Goal: Transaction & Acquisition: Register for event/course

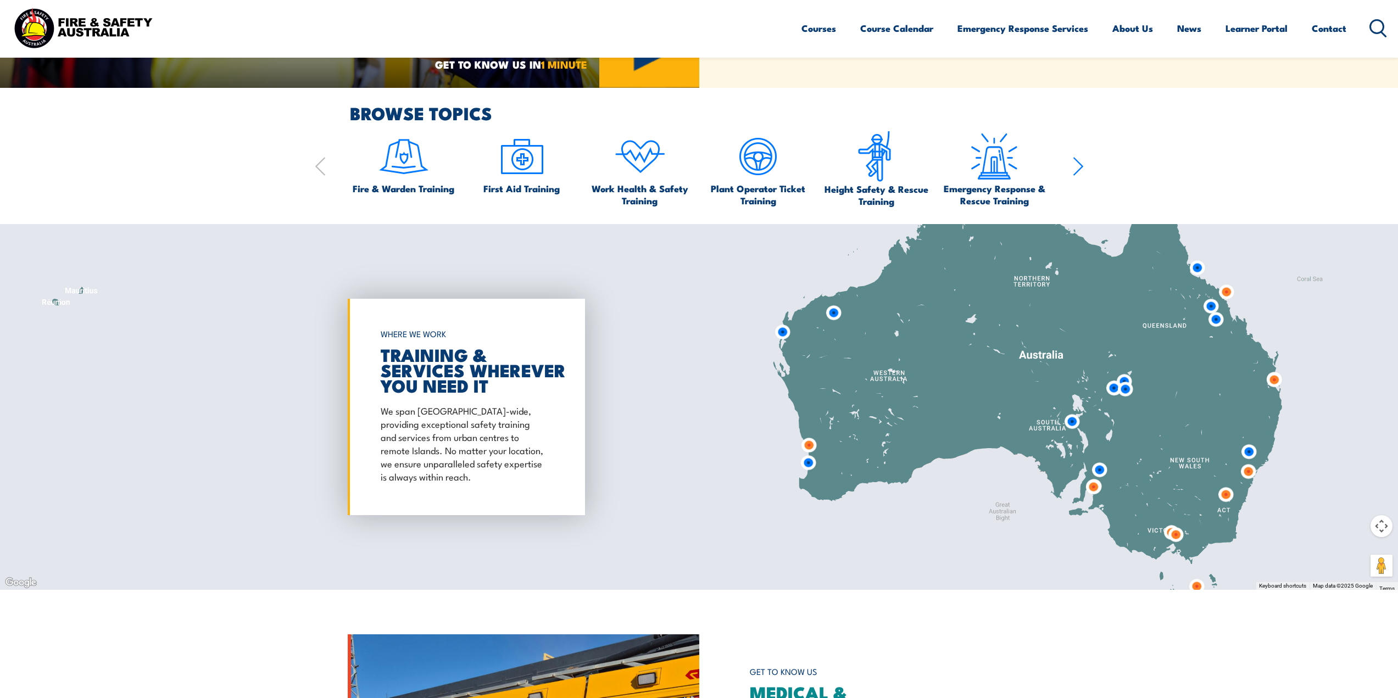
scroll to position [988, 0]
click at [535, 172] on img at bounding box center [522, 156] width 52 height 52
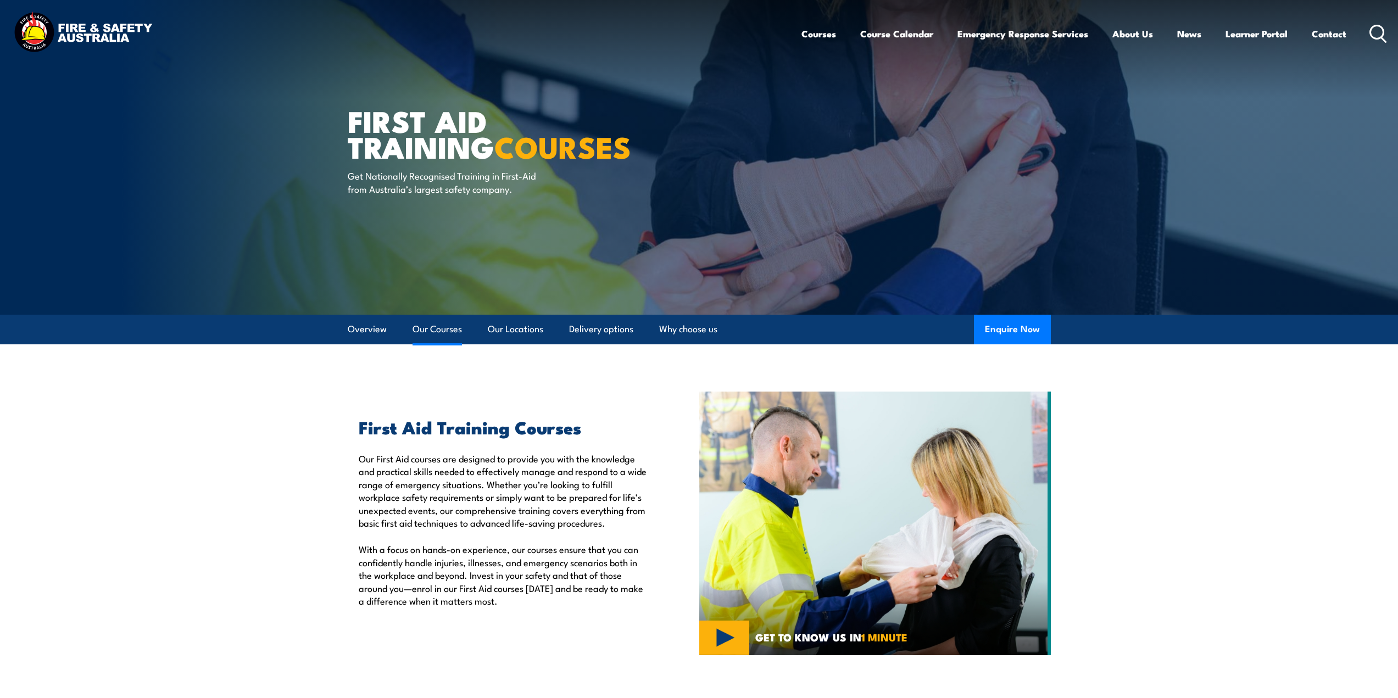
click at [437, 333] on link "Our Courses" at bounding box center [437, 329] width 49 height 29
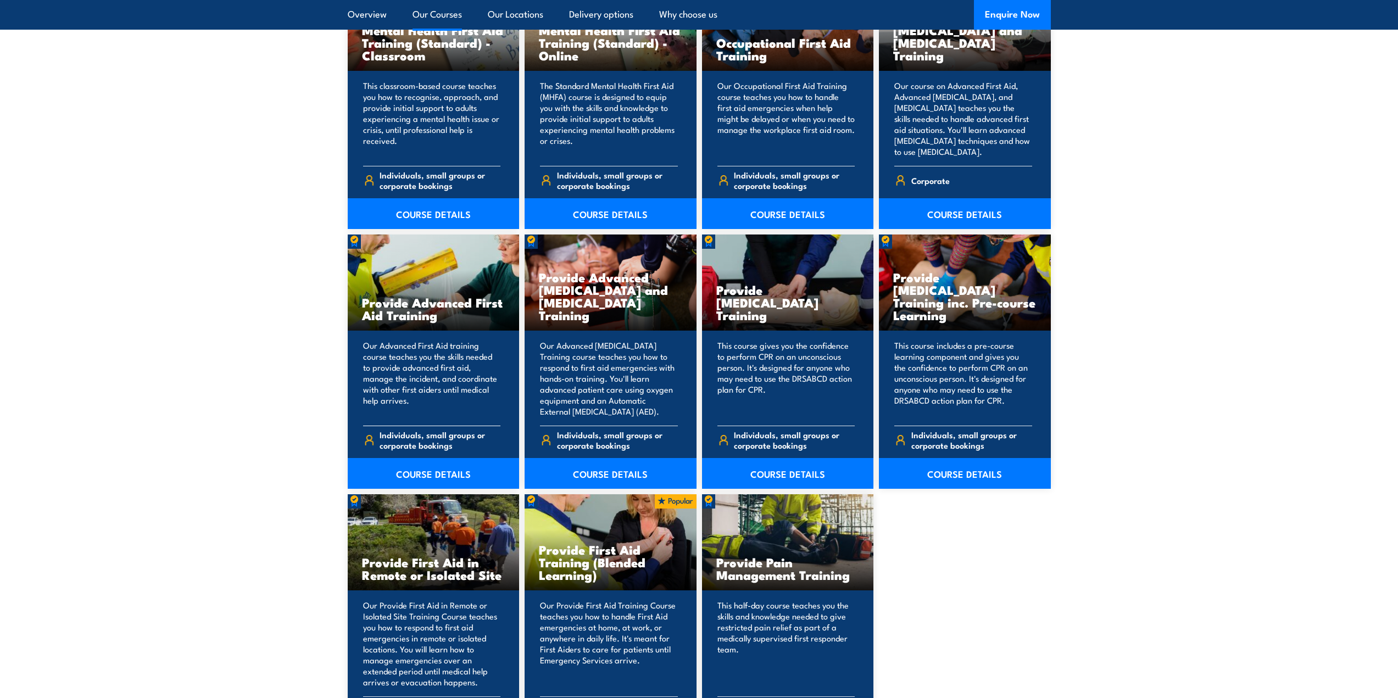
scroll to position [1218, 0]
click at [772, 473] on link "COURSE DETAILS" at bounding box center [788, 474] width 172 height 31
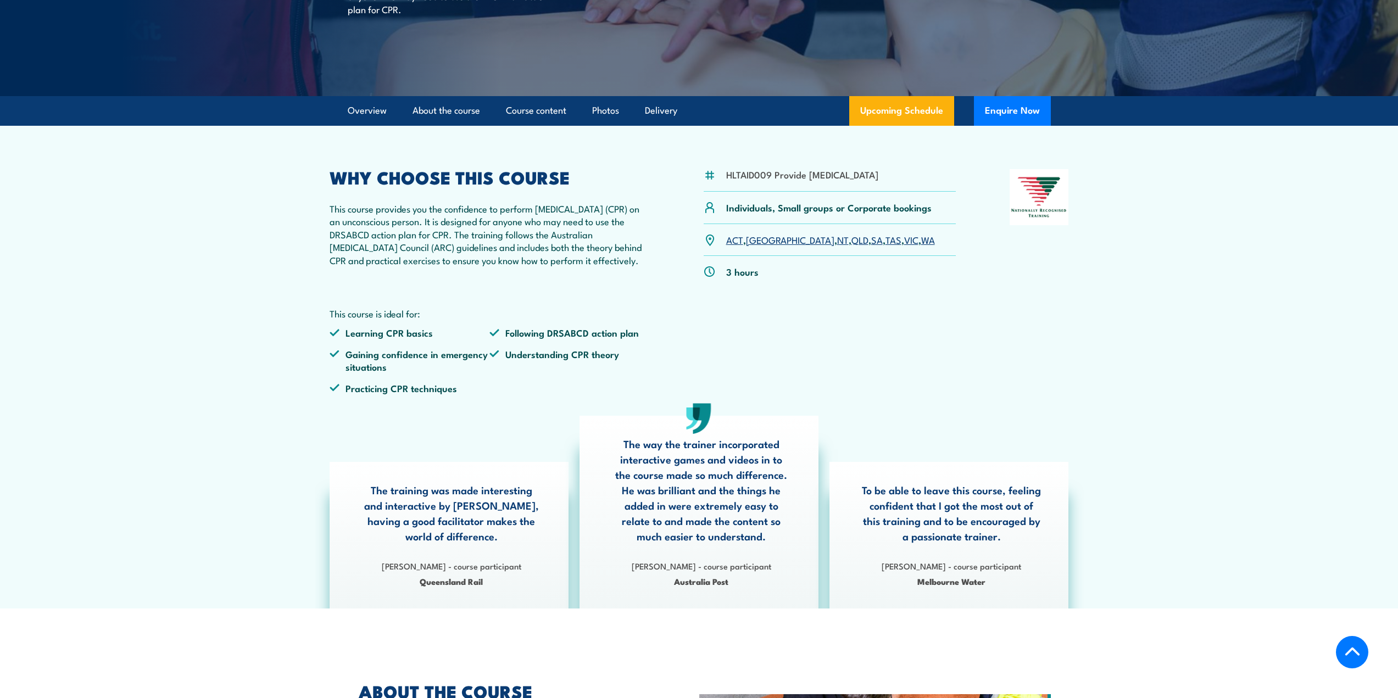
scroll to position [219, 0]
click at [904, 246] on link "VIC" at bounding box center [911, 238] width 14 height 13
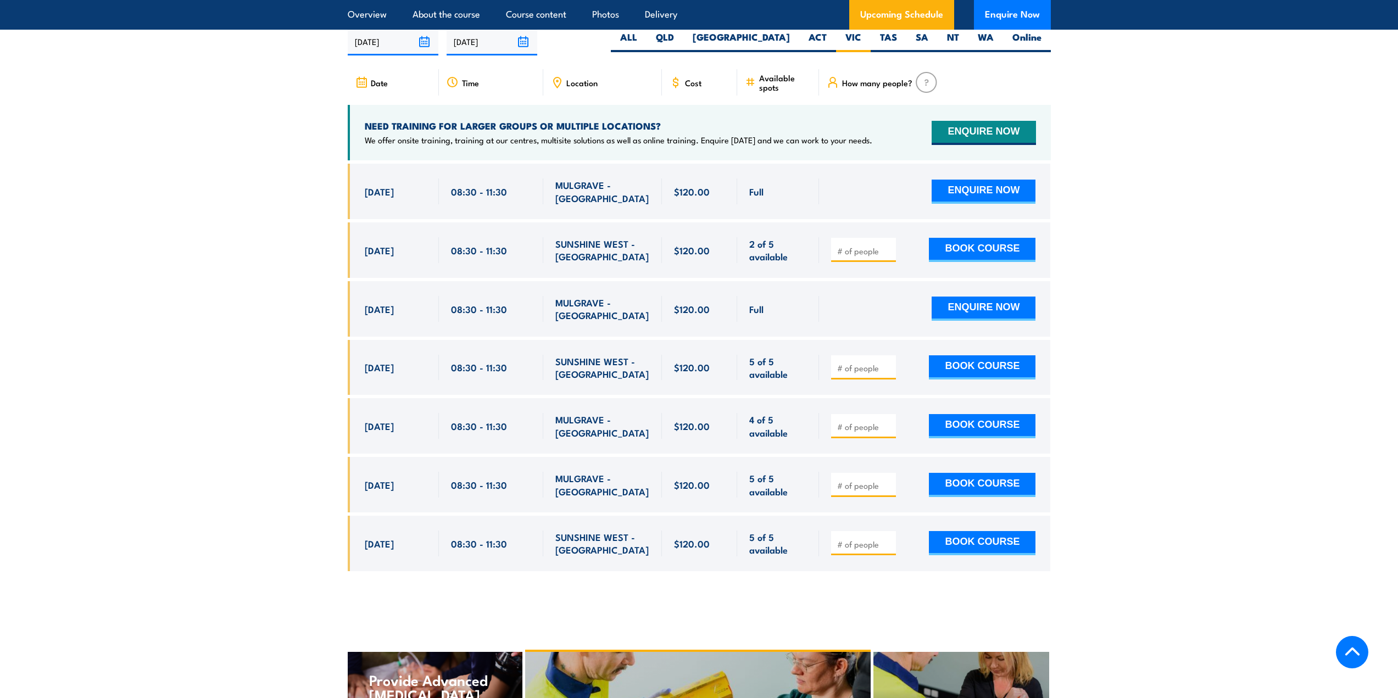
scroll to position [1977, 0]
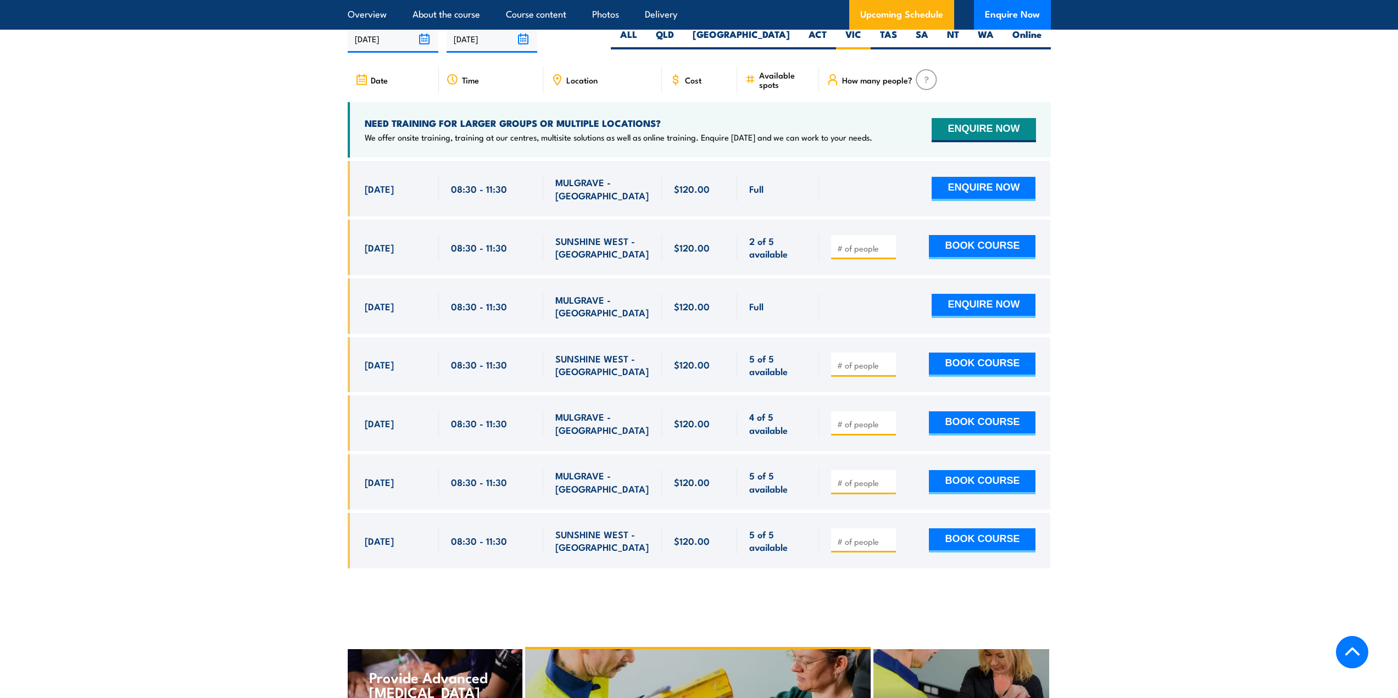
click at [882, 250] on input "number" at bounding box center [864, 248] width 55 height 11
click at [888, 249] on input "1" at bounding box center [864, 248] width 55 height 11
type input "2"
click at [888, 249] on input "2" at bounding box center [864, 248] width 55 height 11
click at [983, 247] on button "BOOK COURSE" at bounding box center [982, 247] width 107 height 24
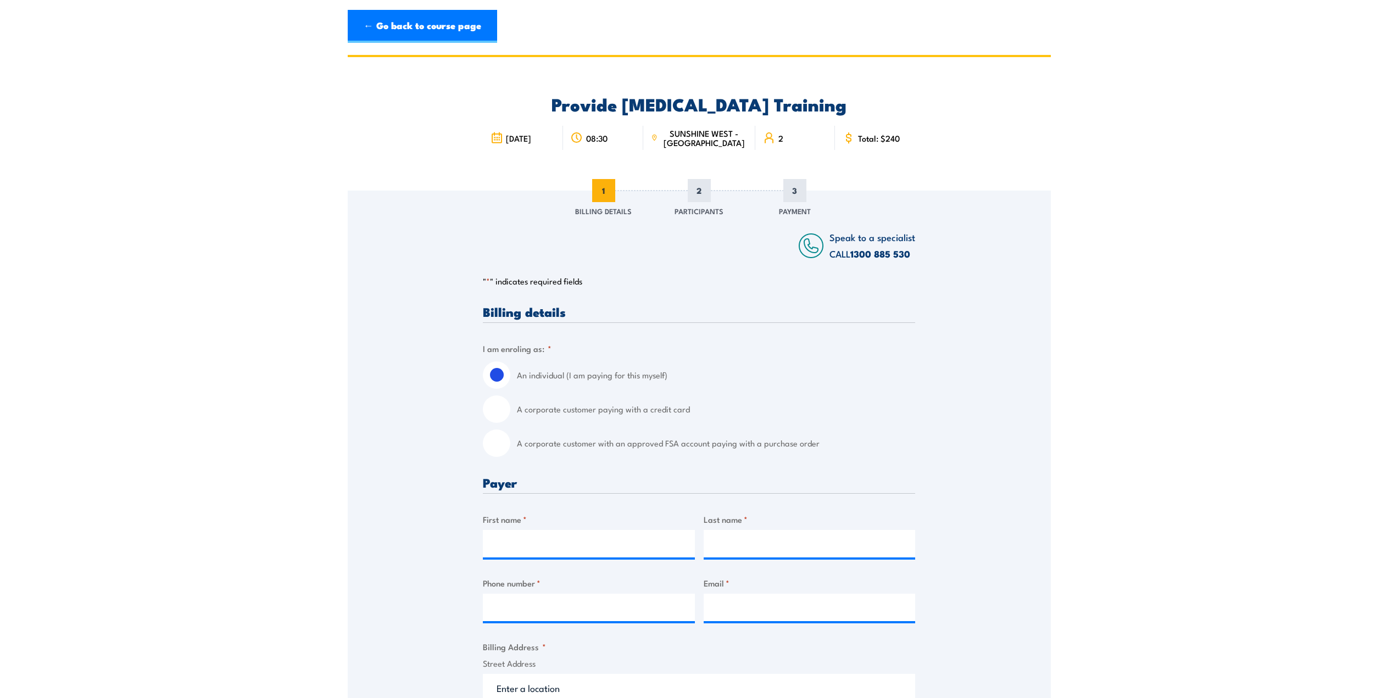
click at [499, 413] on input "A corporate customer paying with a credit card" at bounding box center [496, 409] width 27 height 27
radio input "true"
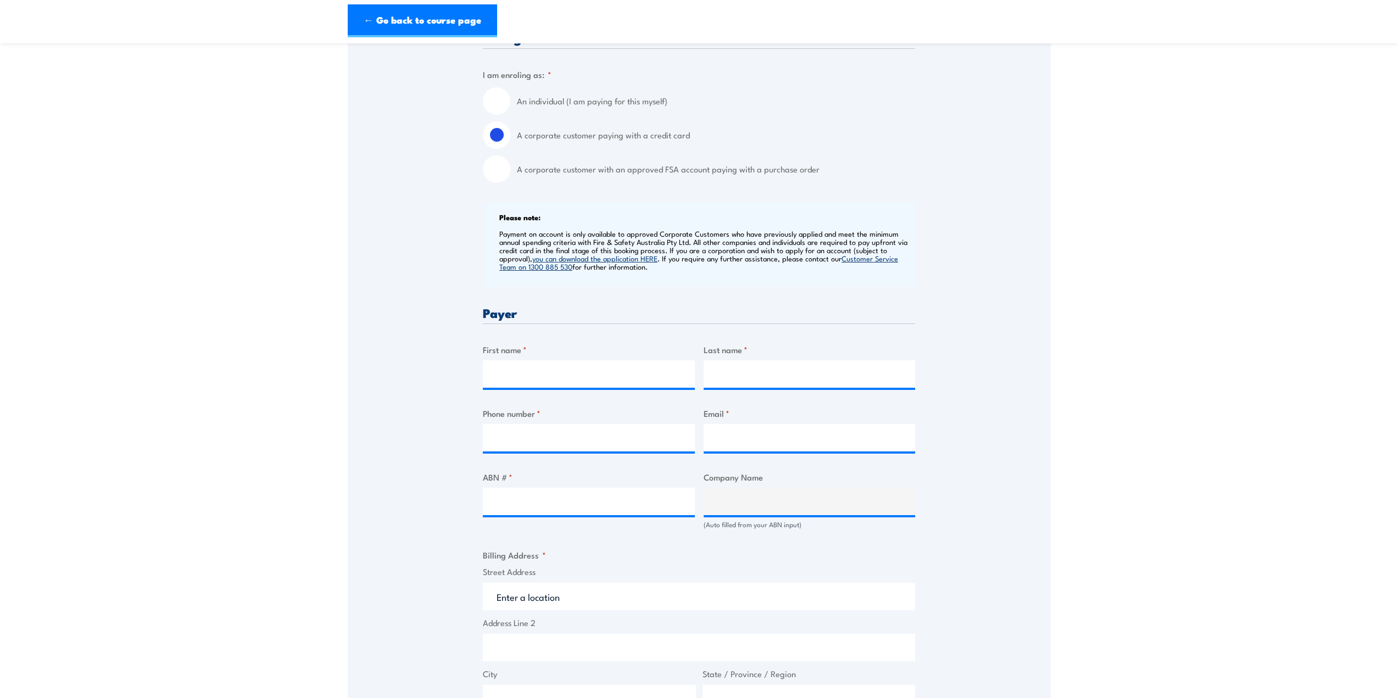
scroll to position [275, 0]
click at [534, 382] on input "First name *" at bounding box center [589, 373] width 212 height 27
type input "Cynthia"
type input "O'Driscoll"
click at [521, 438] on input "Phone number *" at bounding box center [589, 437] width 212 height 27
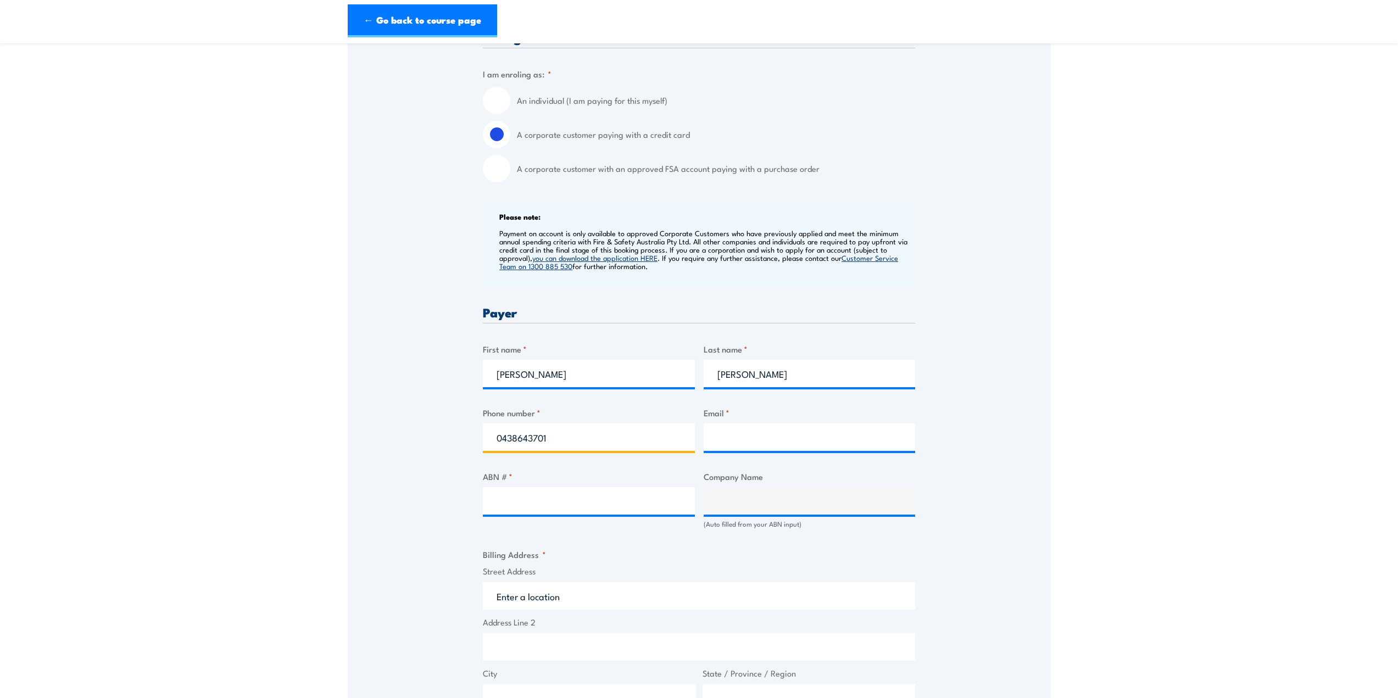
type input "0438643701"
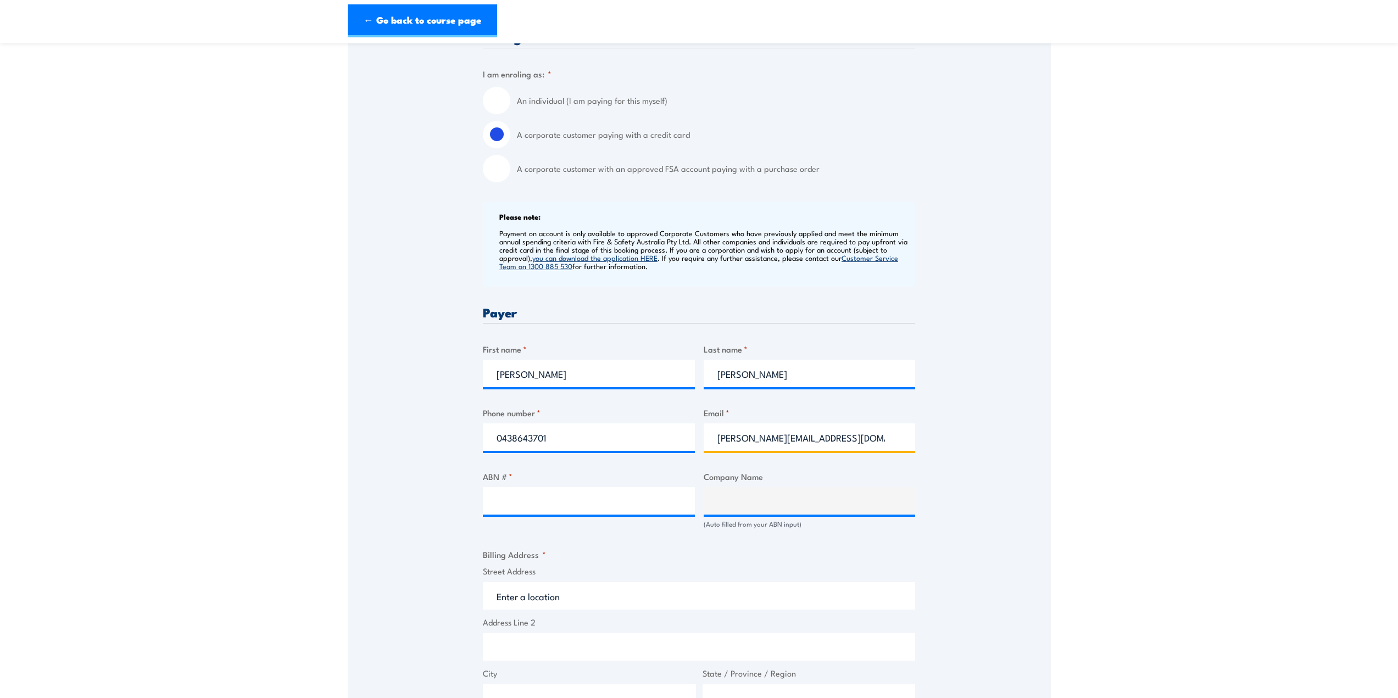
type input "cynthia@habitatcreations.com.au"
click at [536, 505] on input "ABN # *" at bounding box center [589, 500] width 212 height 27
type input "50603063172"
type input "HABITAT CREATIONS GROUP PTY LTD"
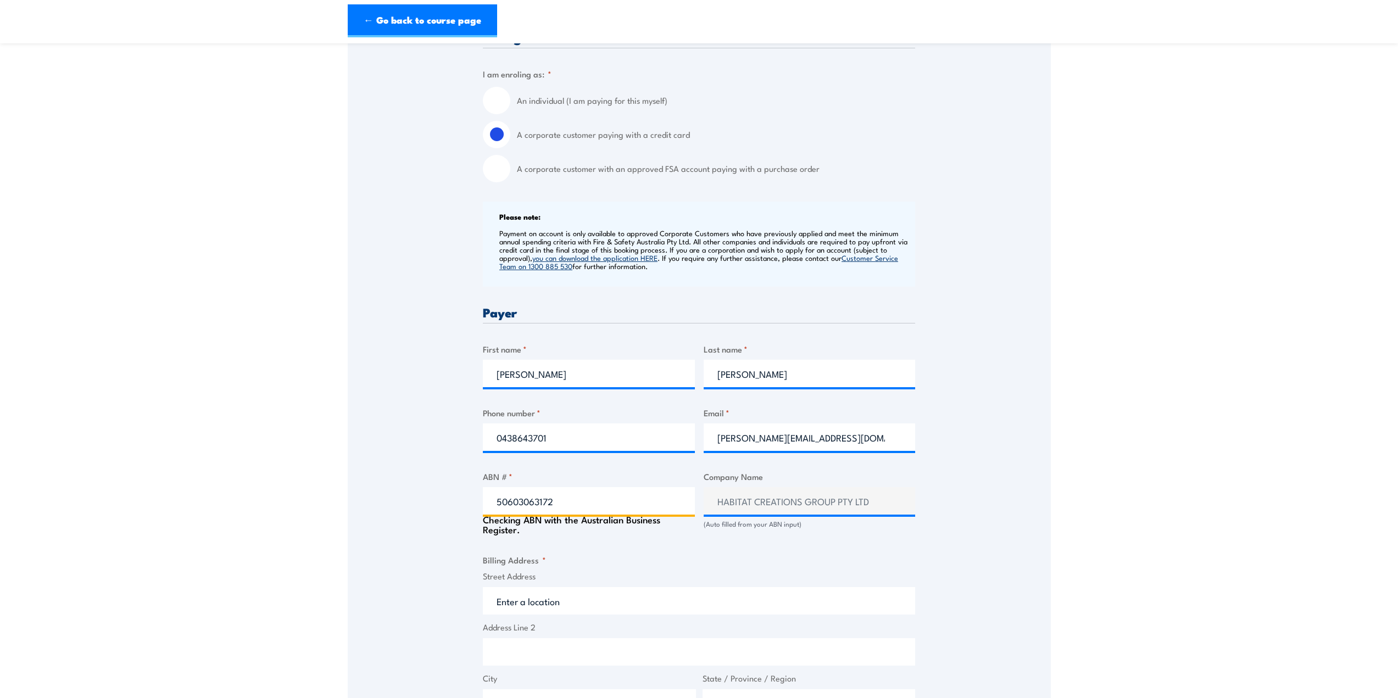
type input "50603063172"
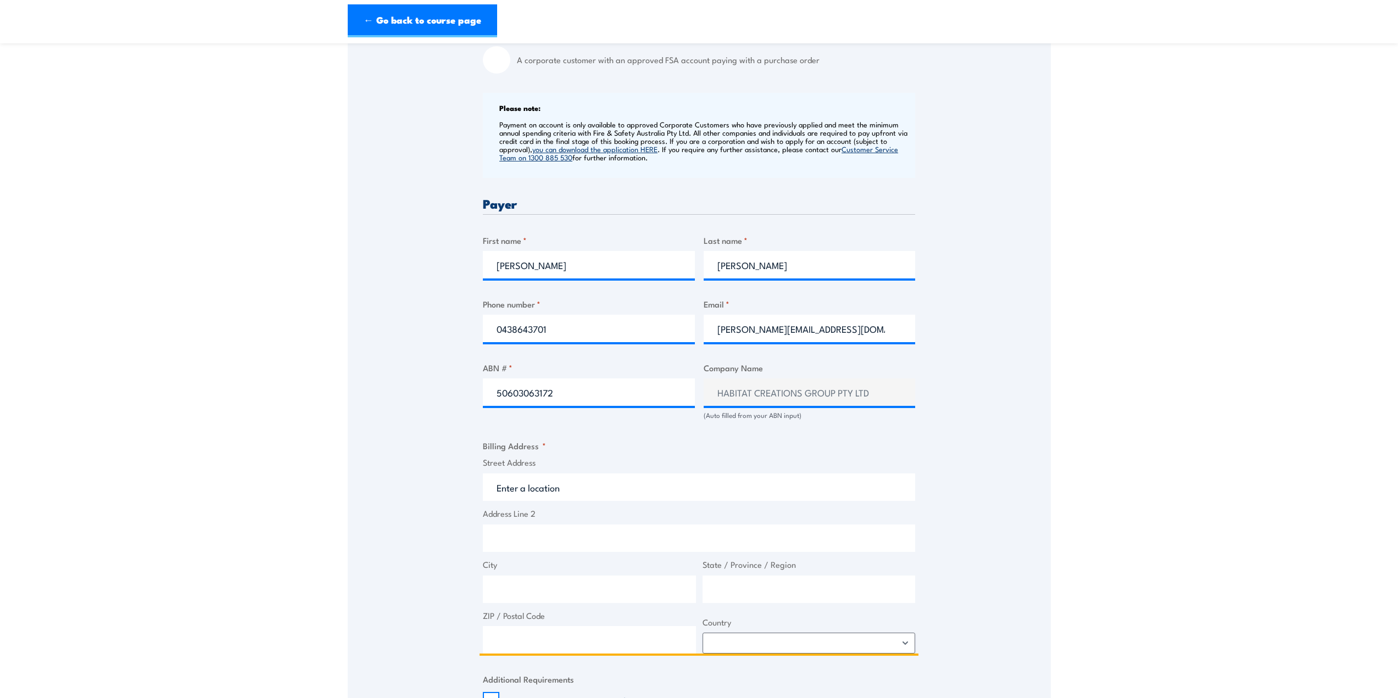
click at [553, 481] on input "Street Address" at bounding box center [699, 487] width 432 height 27
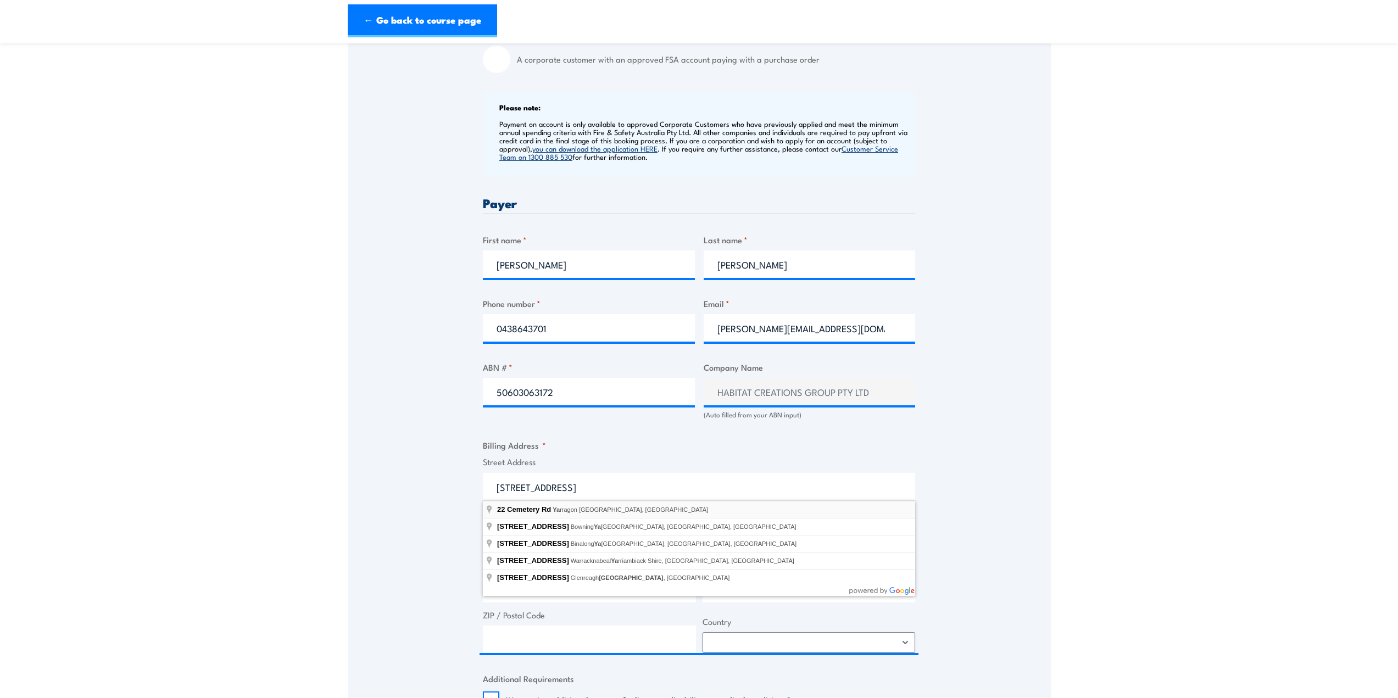
type input "22 Cemetery Rd, Yarragon VIC, Australia"
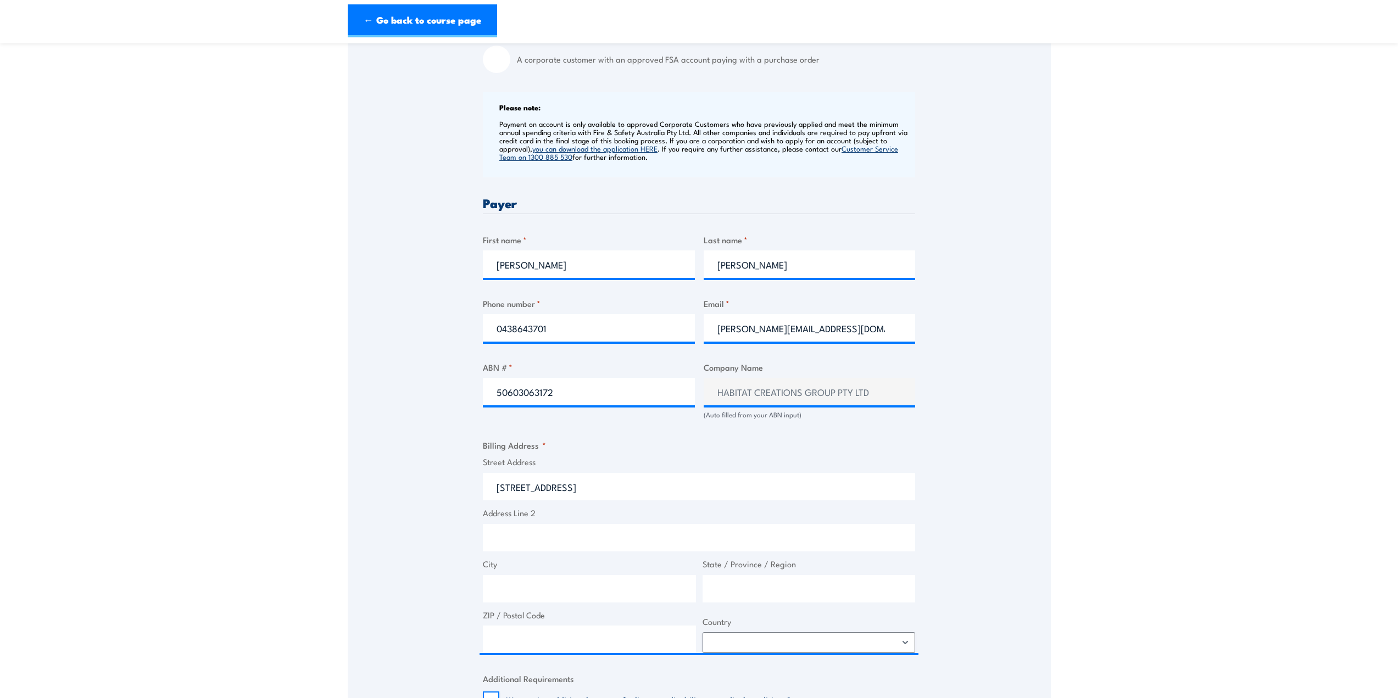
type input "22 Cemetery Rd"
type input "Yarragon"
type input "Victoria"
type input "3823"
select select "Australia"
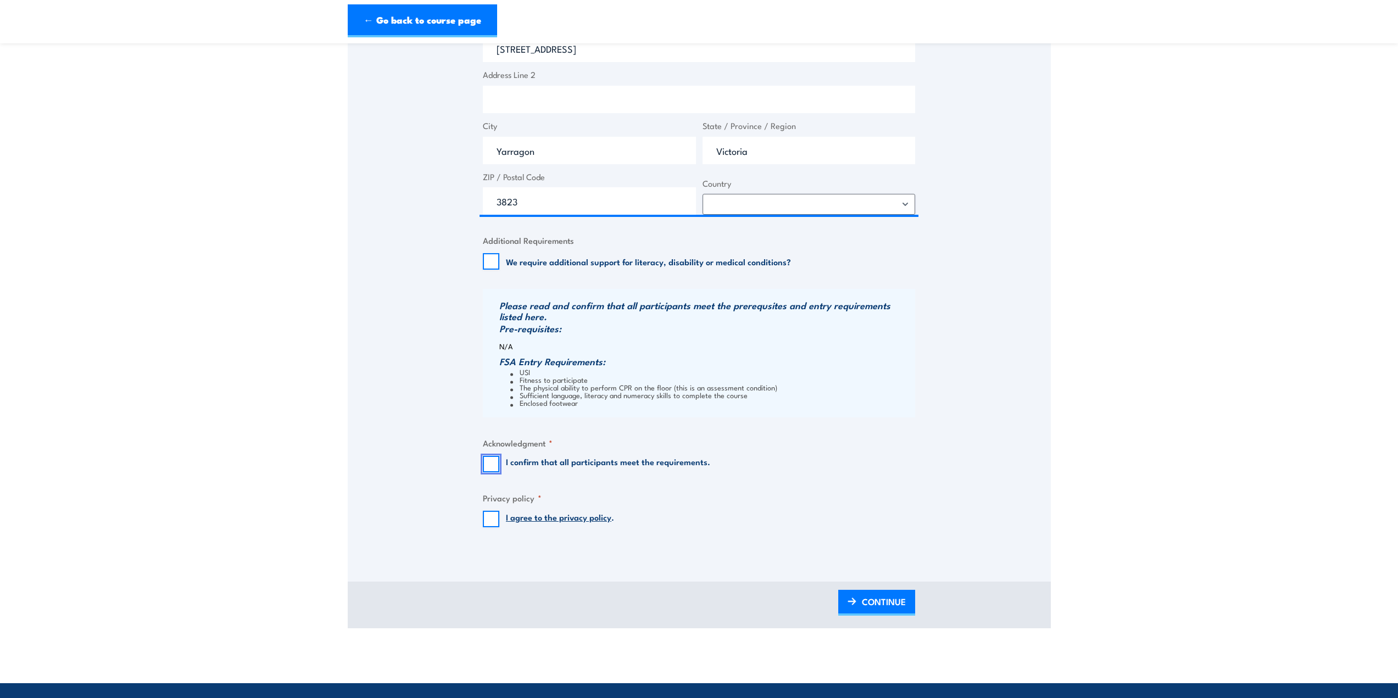
click at [493, 463] on input "I confirm that all participants meet the requirements." at bounding box center [491, 464] width 16 height 16
checkbox input "true"
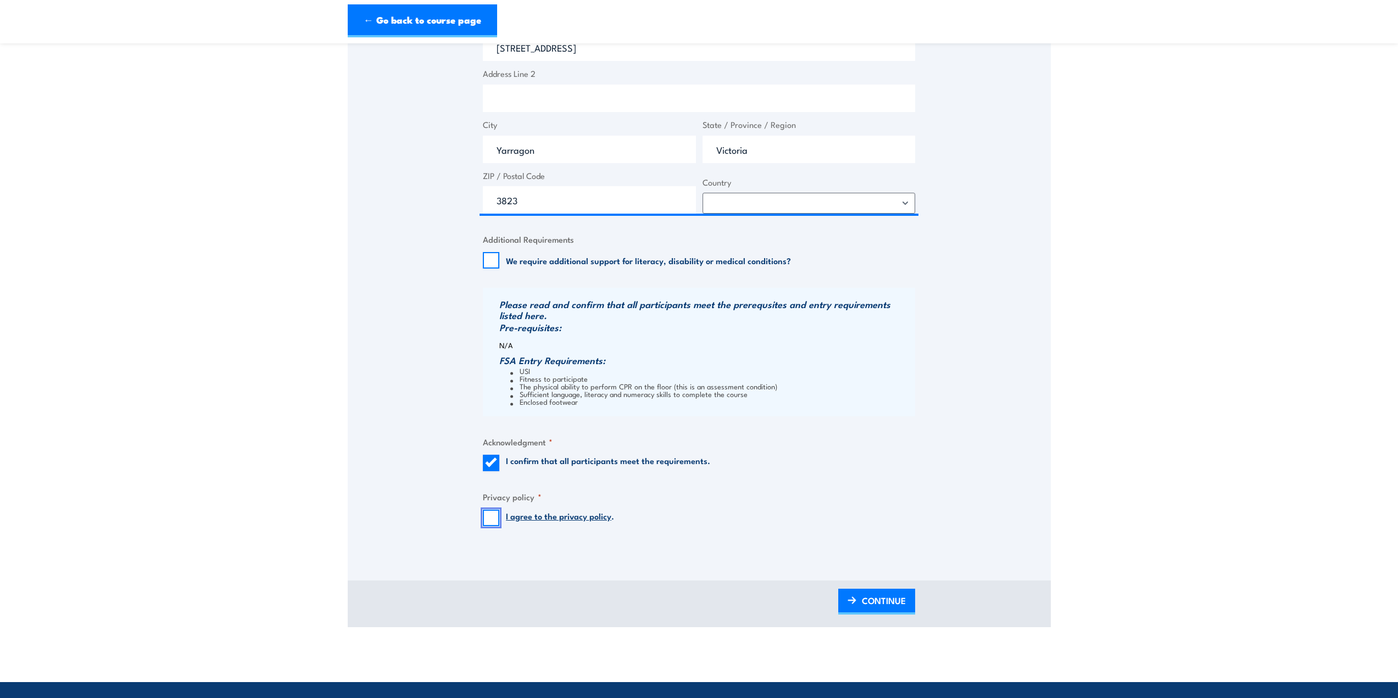
click at [488, 517] on input "I agree to the privacy policy ." at bounding box center [491, 518] width 16 height 16
checkbox input "true"
click at [882, 598] on span "CONTINUE" at bounding box center [884, 600] width 44 height 29
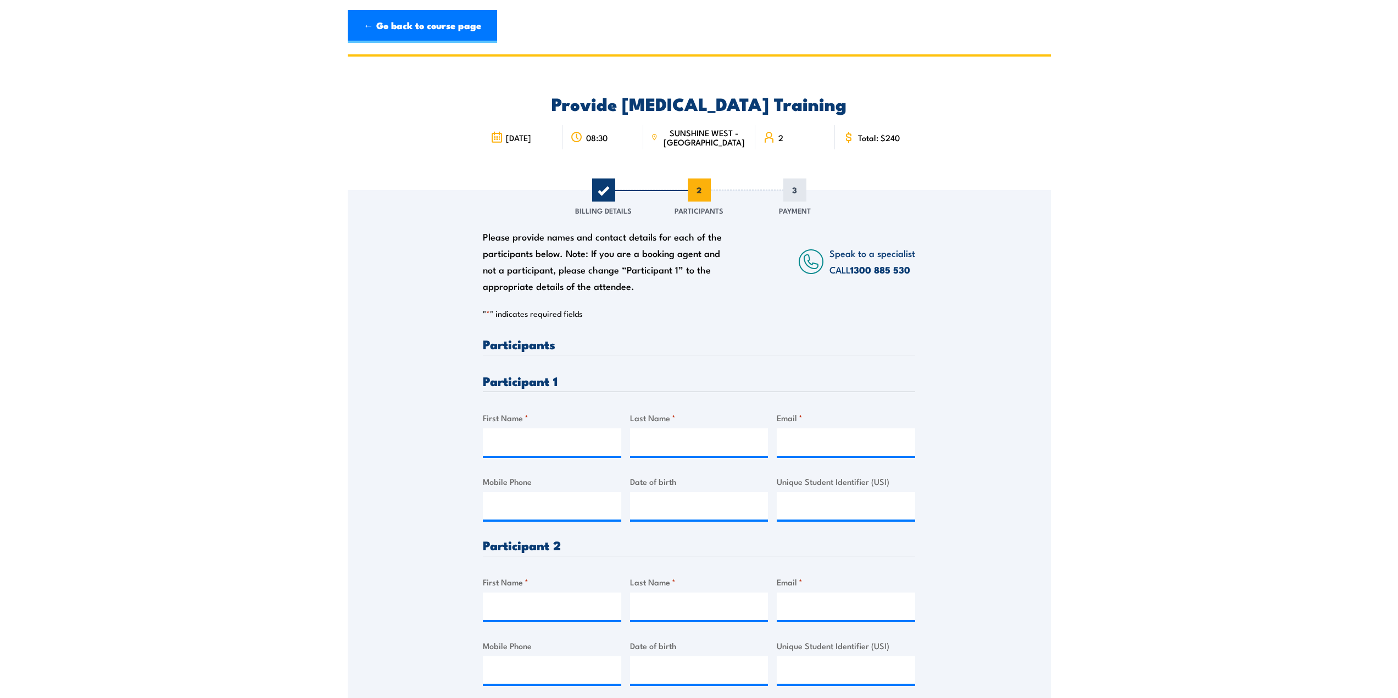
scroll to position [0, 0]
click at [564, 444] on input "First Name *" at bounding box center [552, 442] width 138 height 27
type input "Isaac"
type input "Waite"
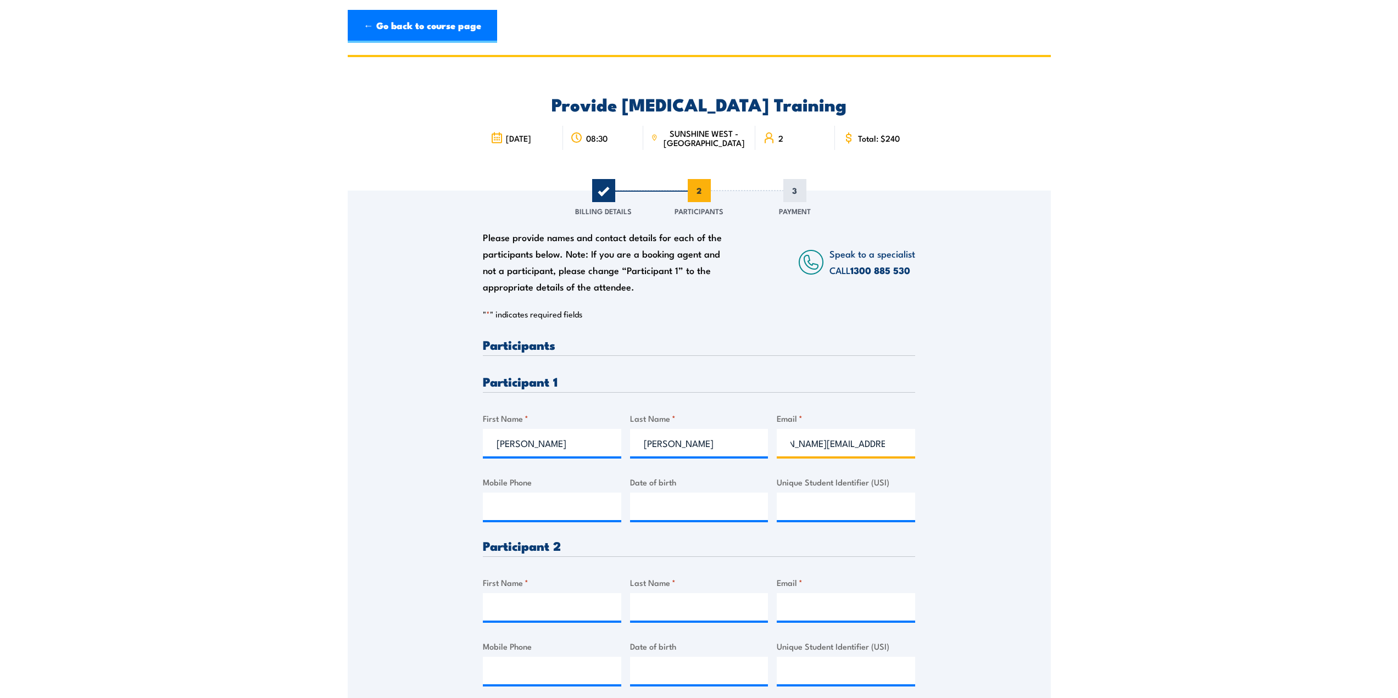
type input "isaac@habitatcreations.com.au"
click at [494, 505] on input "Mobile Phone" at bounding box center [552, 506] width 138 height 27
type input "0455873439"
type input "__/__/____"
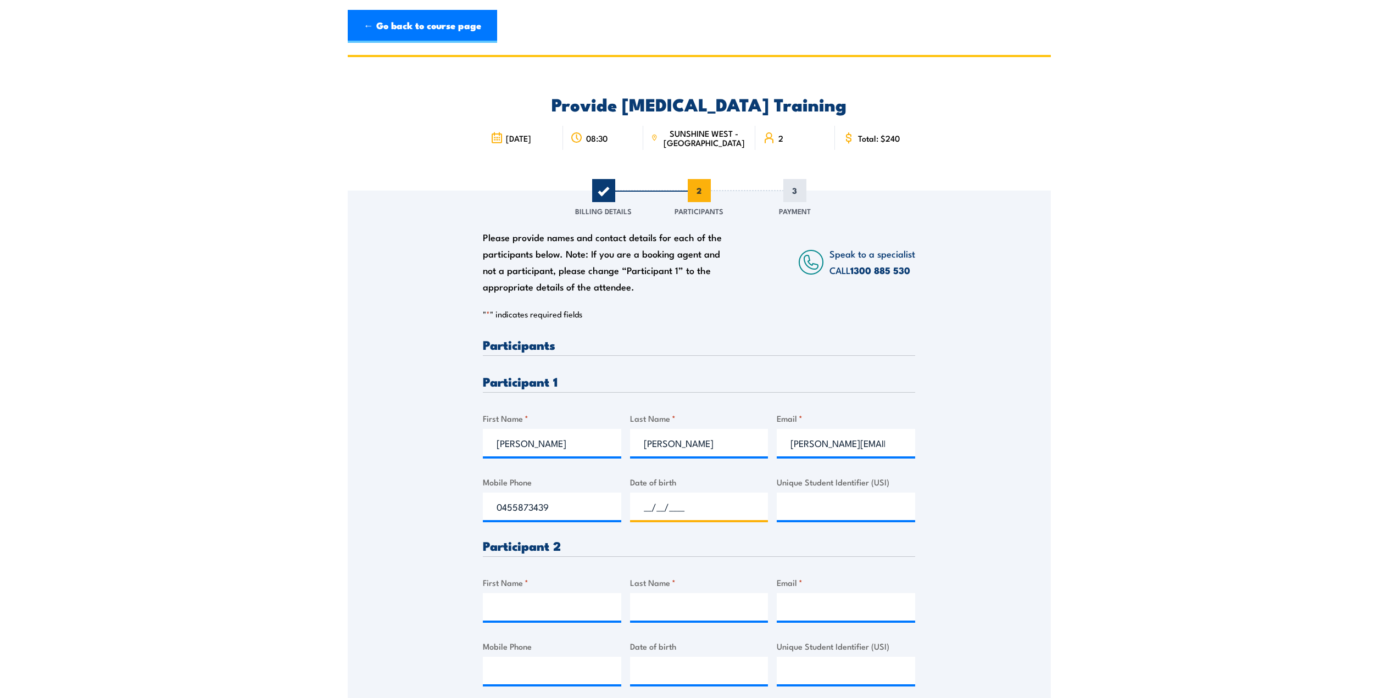
click at [669, 507] on input "__/__/____" at bounding box center [699, 506] width 138 height 27
click at [645, 507] on input "__/__/____" at bounding box center [699, 506] width 138 height 27
type input "20/09/1998"
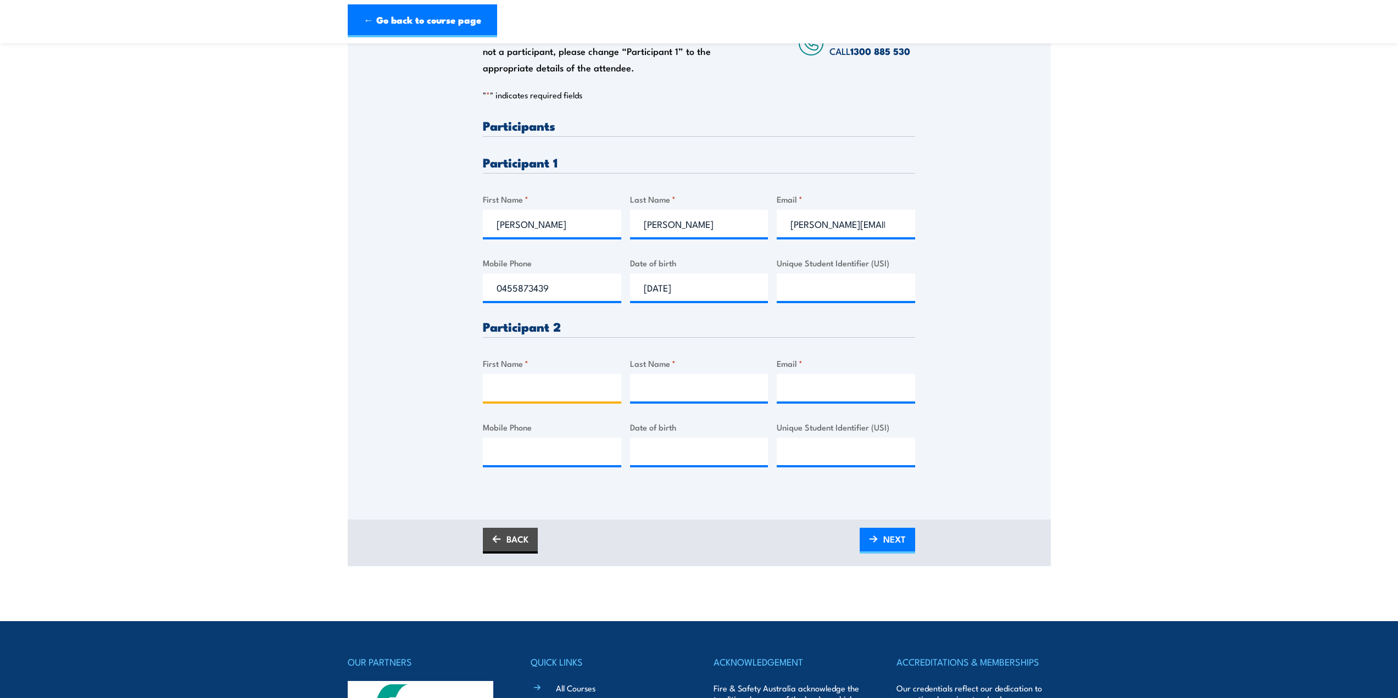
scroll to position [220, 0]
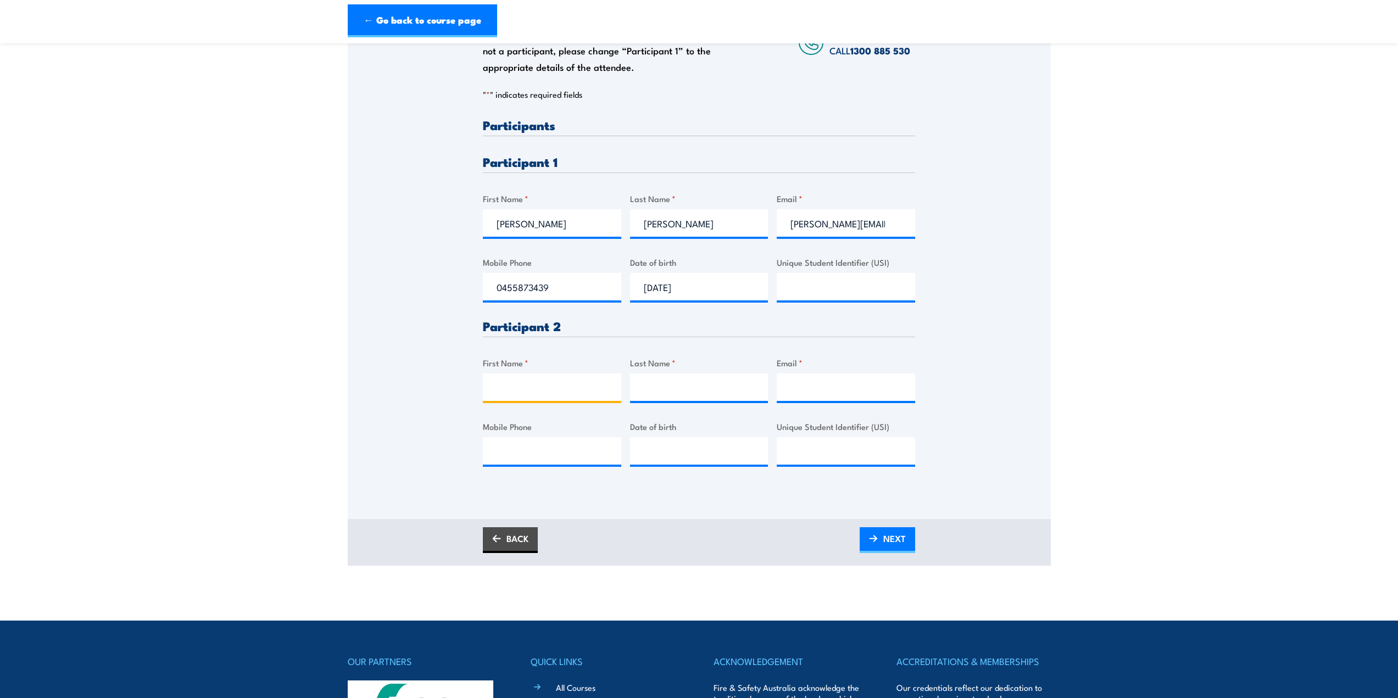
click at [541, 392] on input "First Name *" at bounding box center [552, 387] width 138 height 27
drag, startPoint x: 539, startPoint y: 385, endPoint x: 532, endPoint y: 384, distance: 7.2
click at [539, 385] on input "First Name *" at bounding box center [552, 387] width 138 height 27
type input "Branden"
type input "Ball"
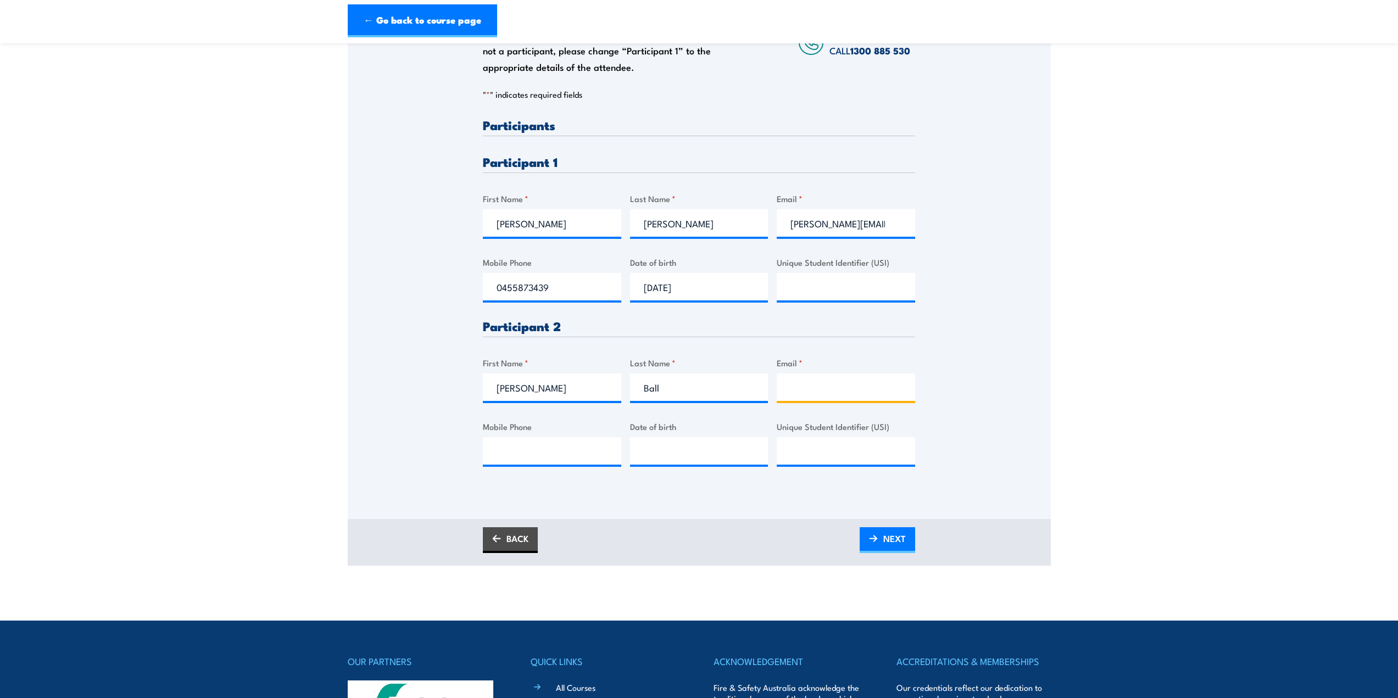
click at [814, 391] on input "Email *" at bounding box center [846, 387] width 138 height 27
paste input "brandenball1993@hotmail.com"
type input "brandenball1993@hotmail.com"
click at [560, 451] on input "Mobile Phone" at bounding box center [552, 450] width 138 height 27
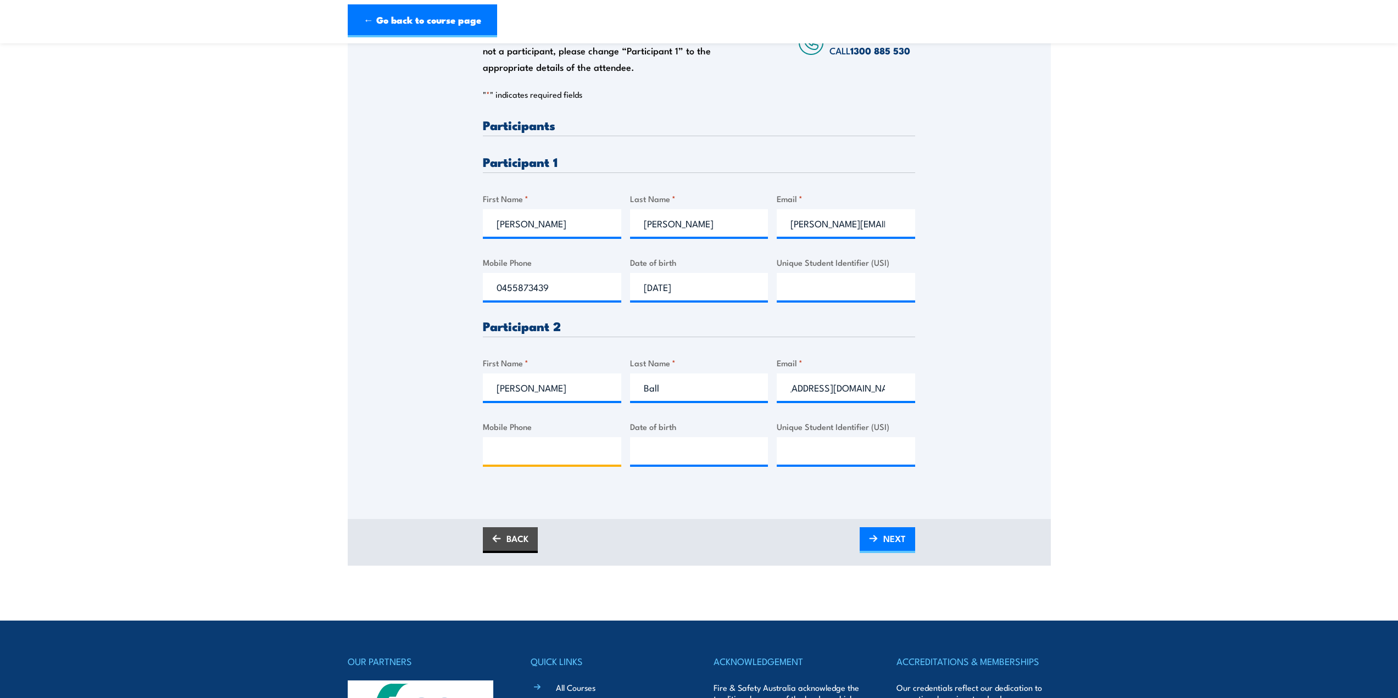
scroll to position [0, 0]
type input "0484780910"
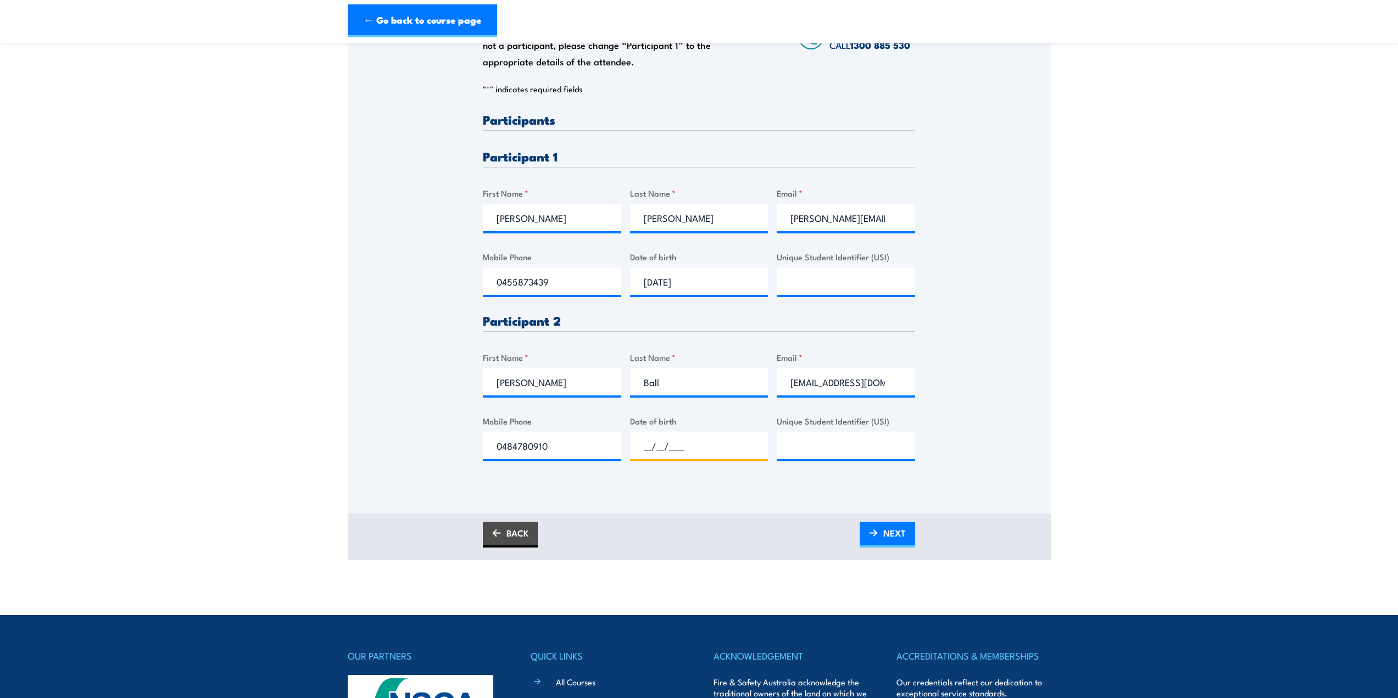
scroll to position [226, 0]
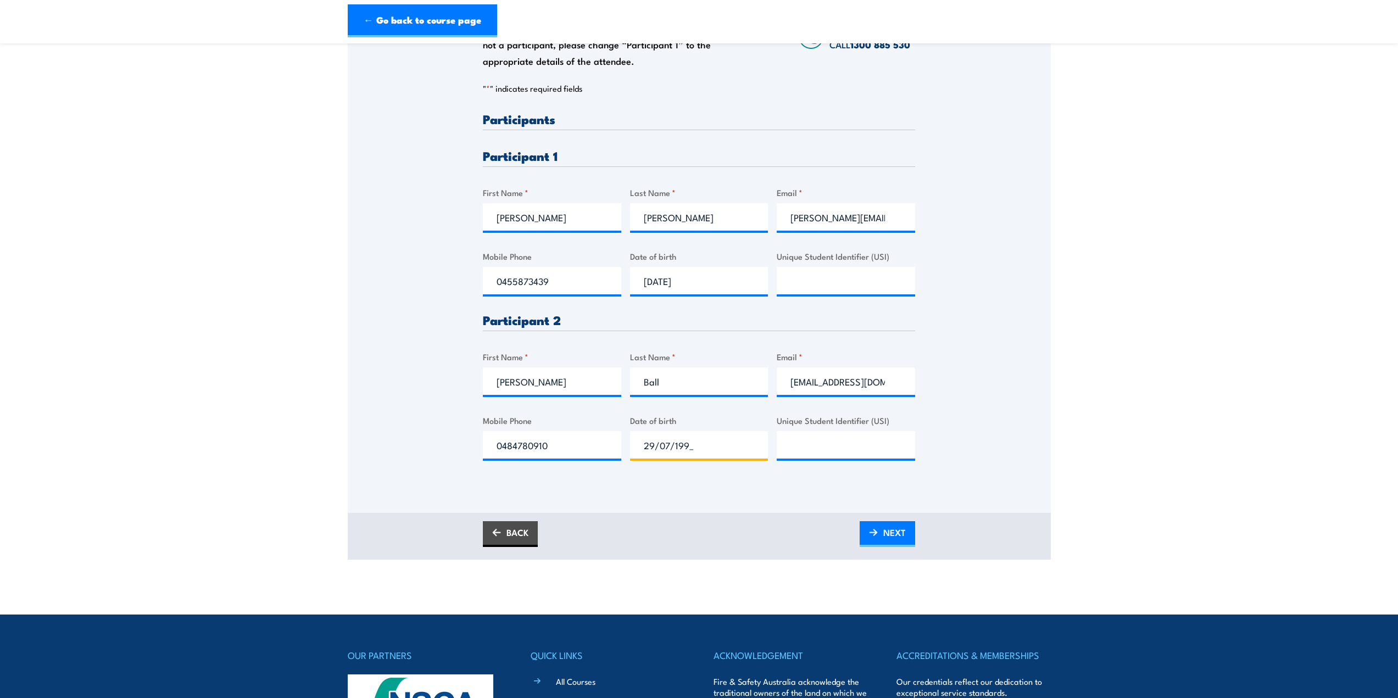
type input "29/07/1993"
click at [891, 531] on span "NEXT" at bounding box center [894, 532] width 23 height 29
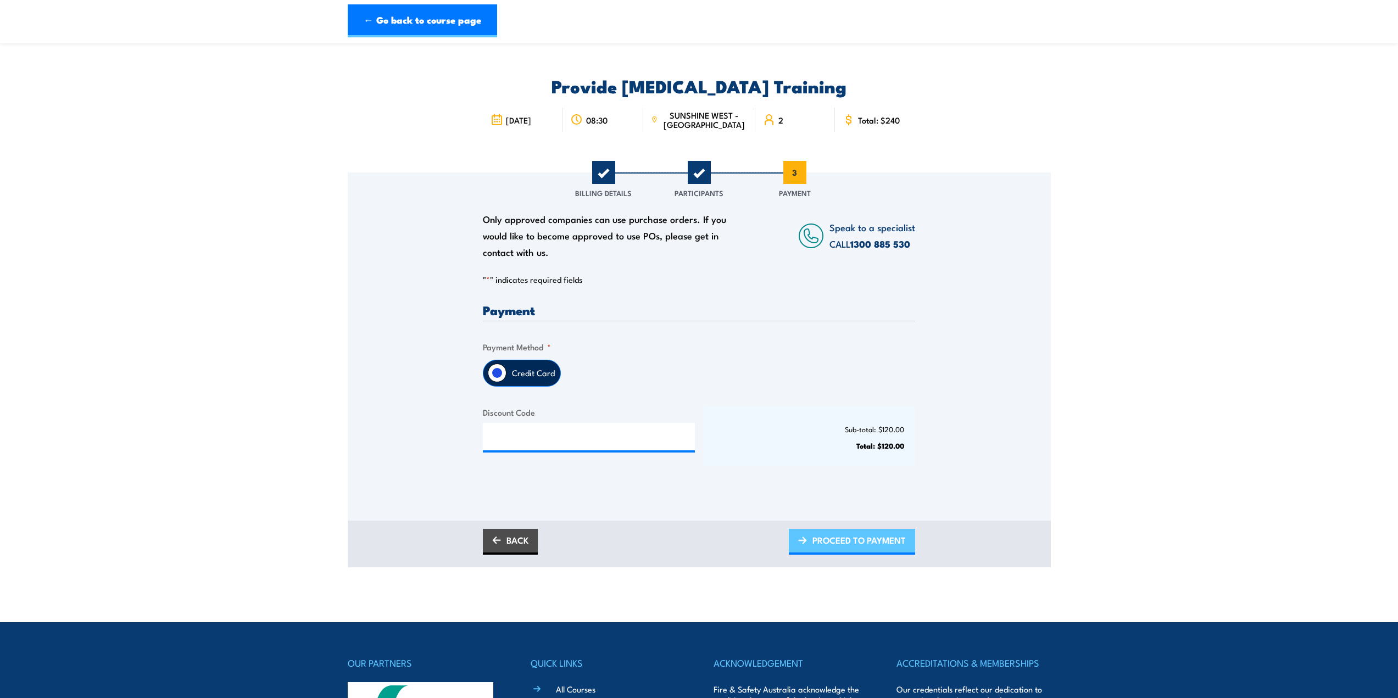
scroll to position [0, 0]
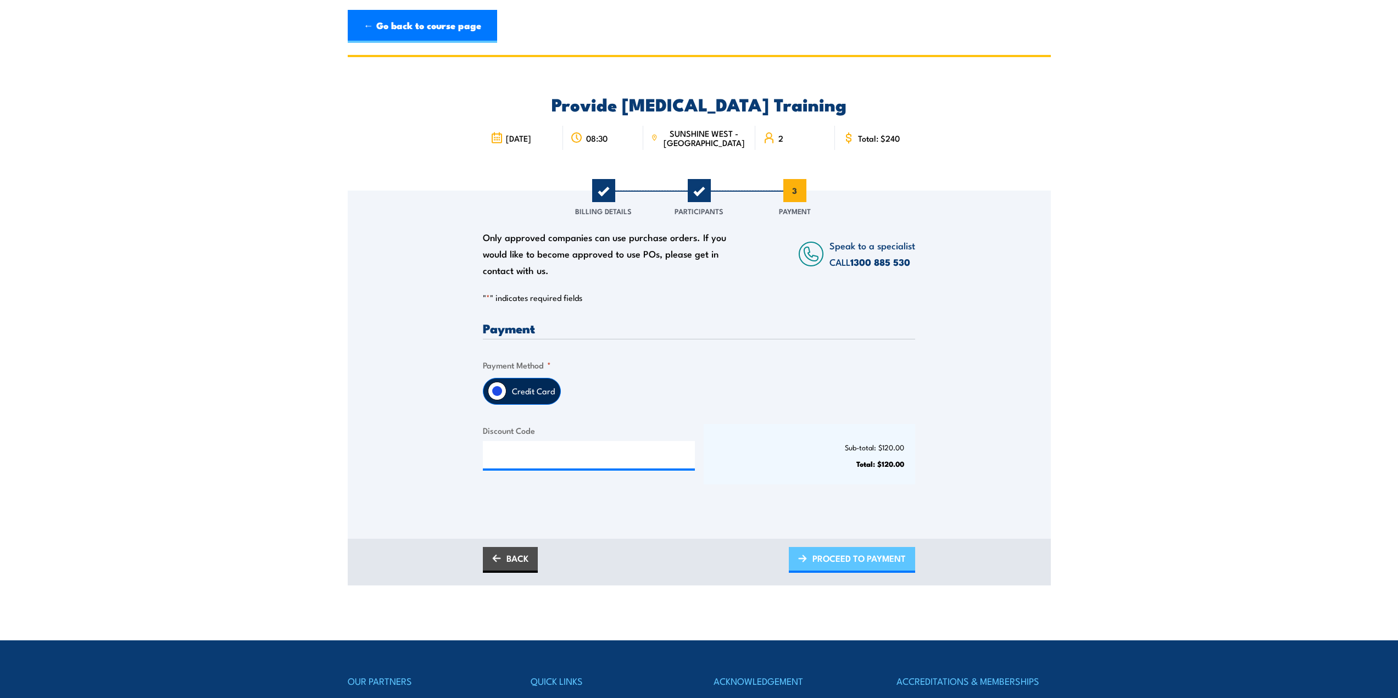
click at [854, 553] on span "PROCEED TO PAYMENT" at bounding box center [858, 558] width 93 height 29
